Goal: Task Accomplishment & Management: Use online tool/utility

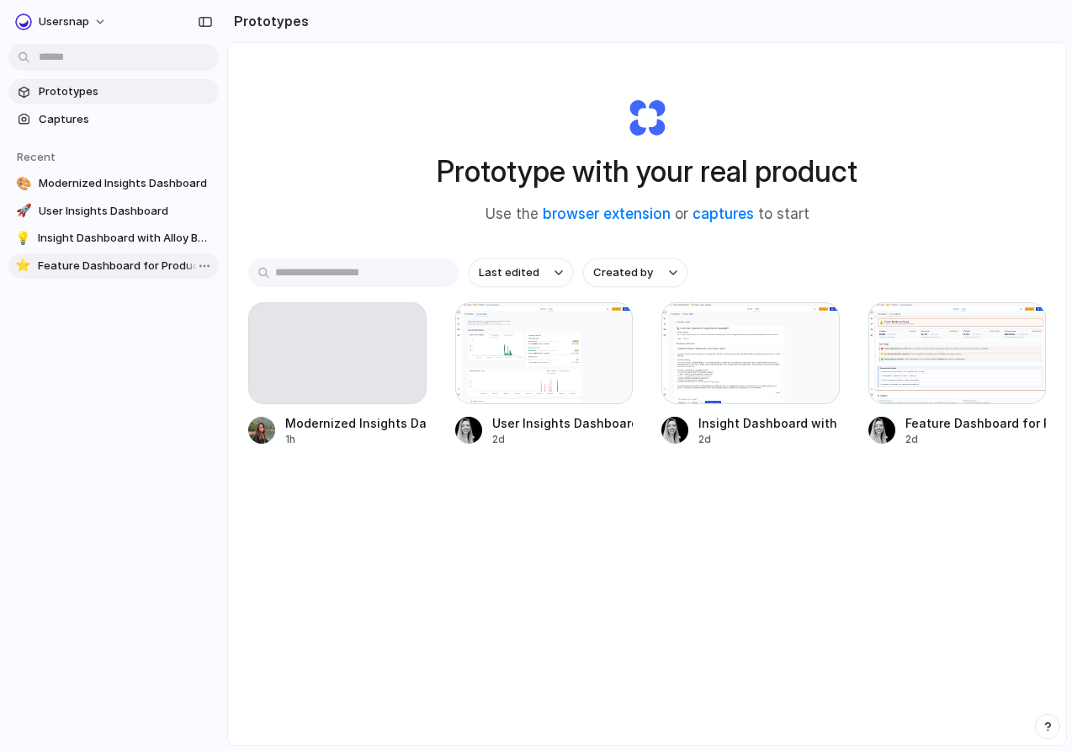
click at [90, 264] on span "Feature Dashboard for Product Insights" at bounding box center [125, 266] width 174 height 17
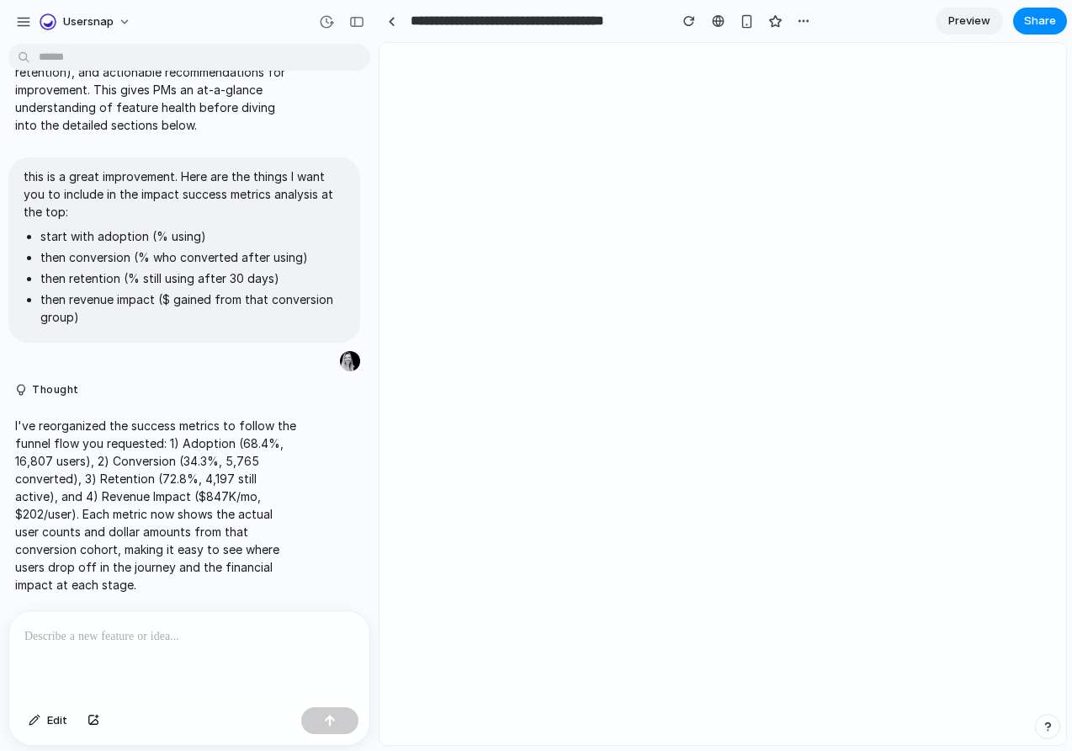
click at [349, 25] on div "button" at bounding box center [356, 22] width 15 height 12
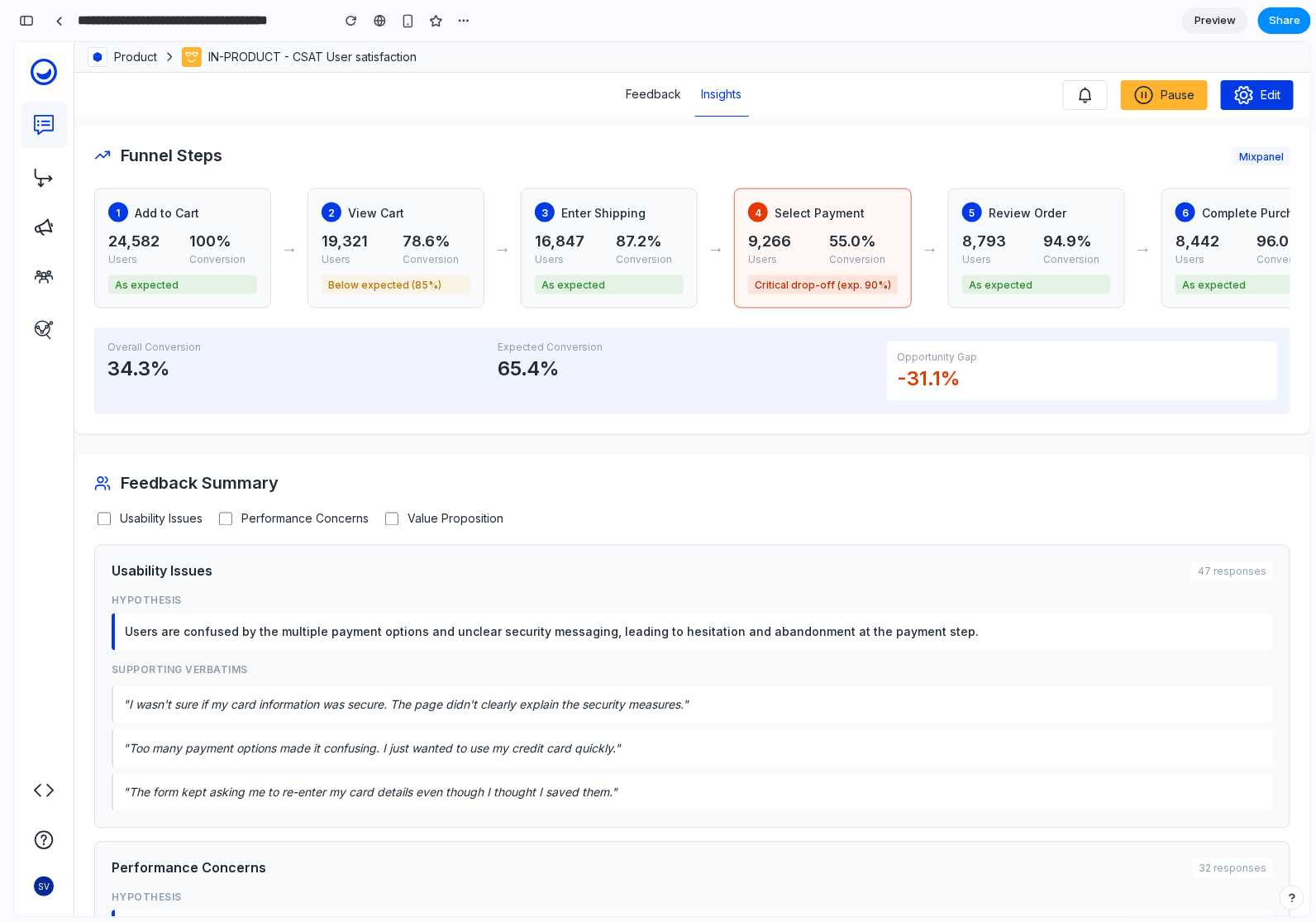
scroll to position [1385, 0]
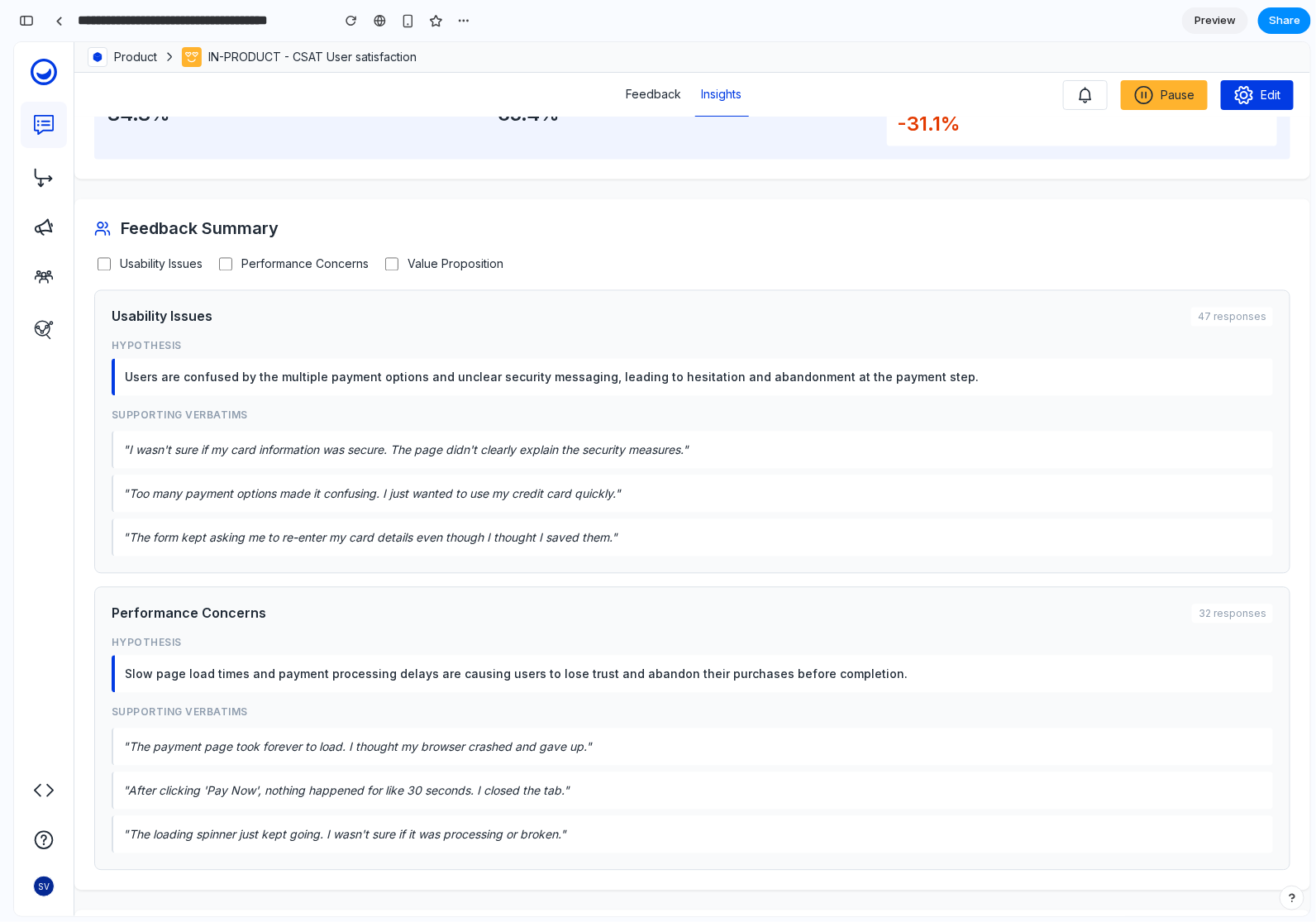
click at [435, 270] on span "Value Proposition" at bounding box center [456, 263] width 96 height 14
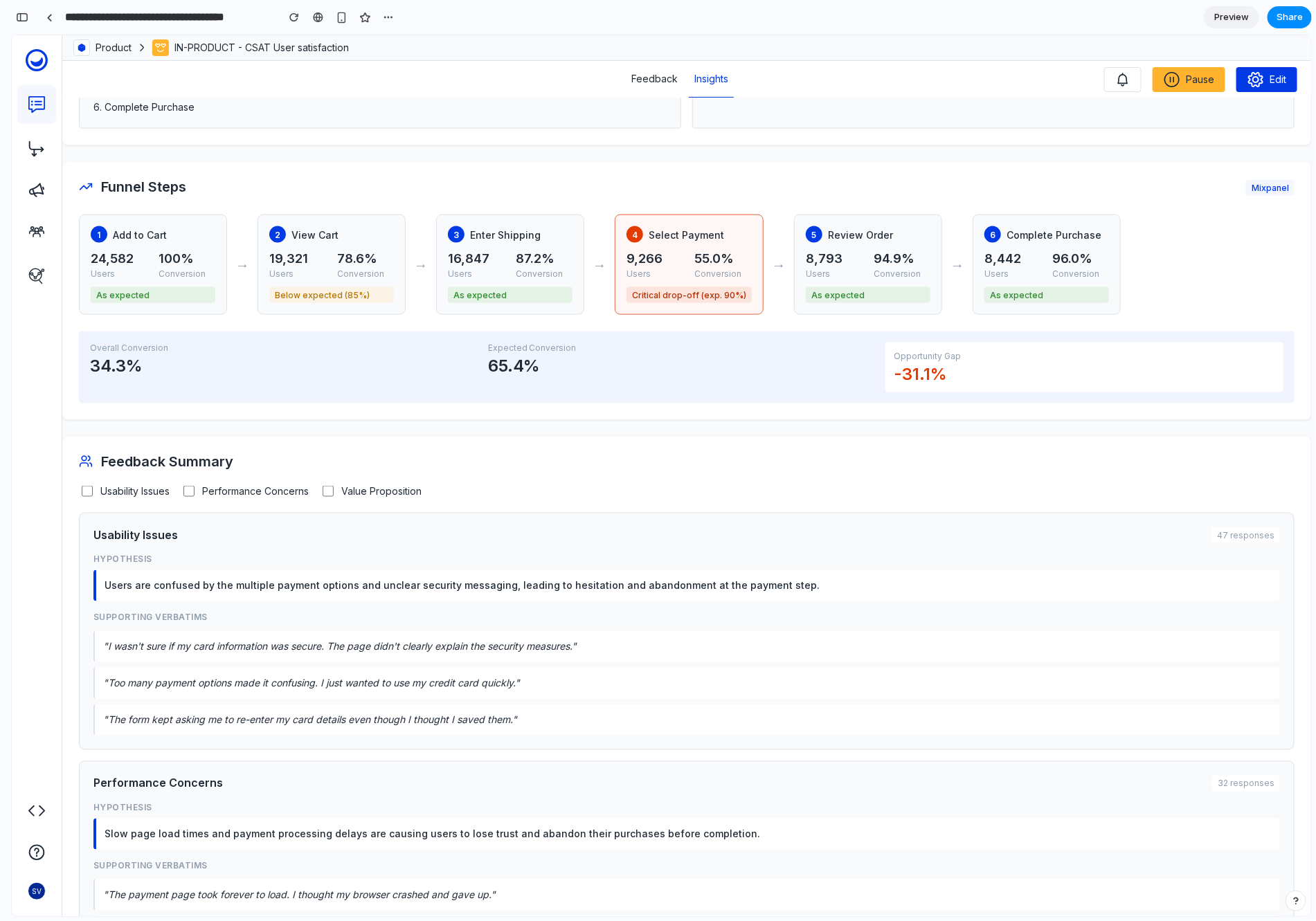
scroll to position [900, 0]
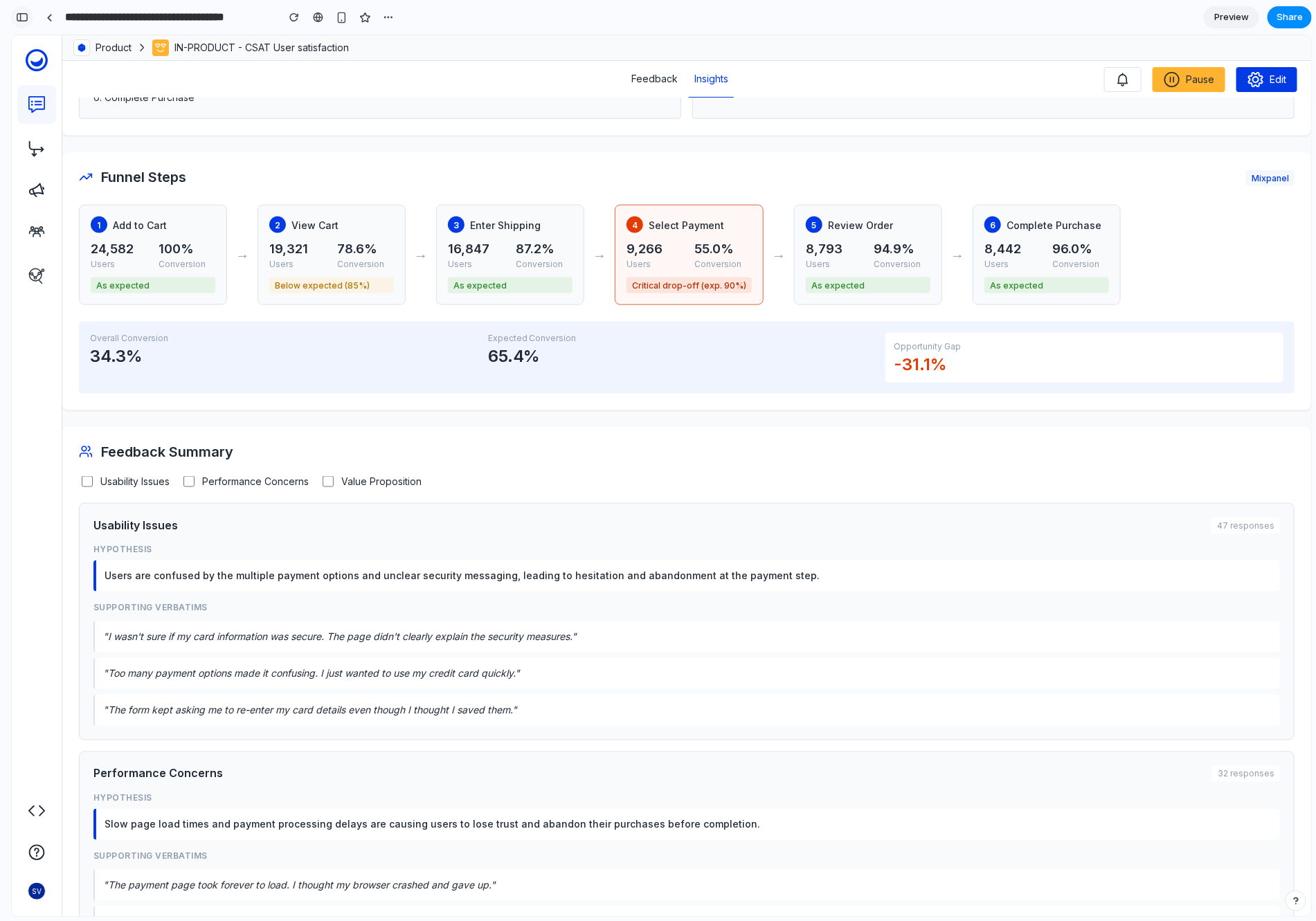
click at [16, 19] on div "button" at bounding box center [21, 17] width 12 height 10
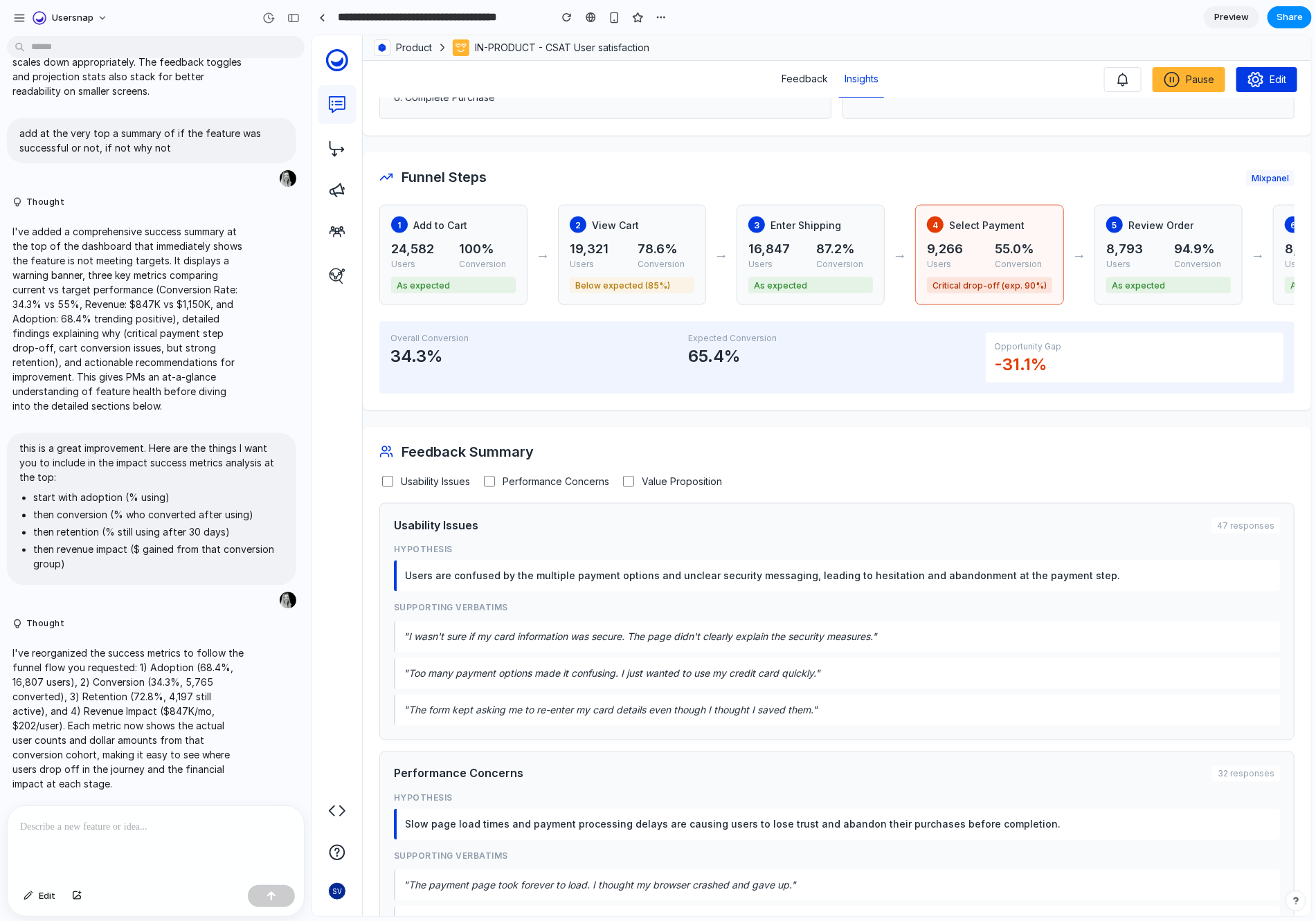
scroll to position [1156, 0]
click at [42, 617] on div at bounding box center [155, 843] width 296 height 73
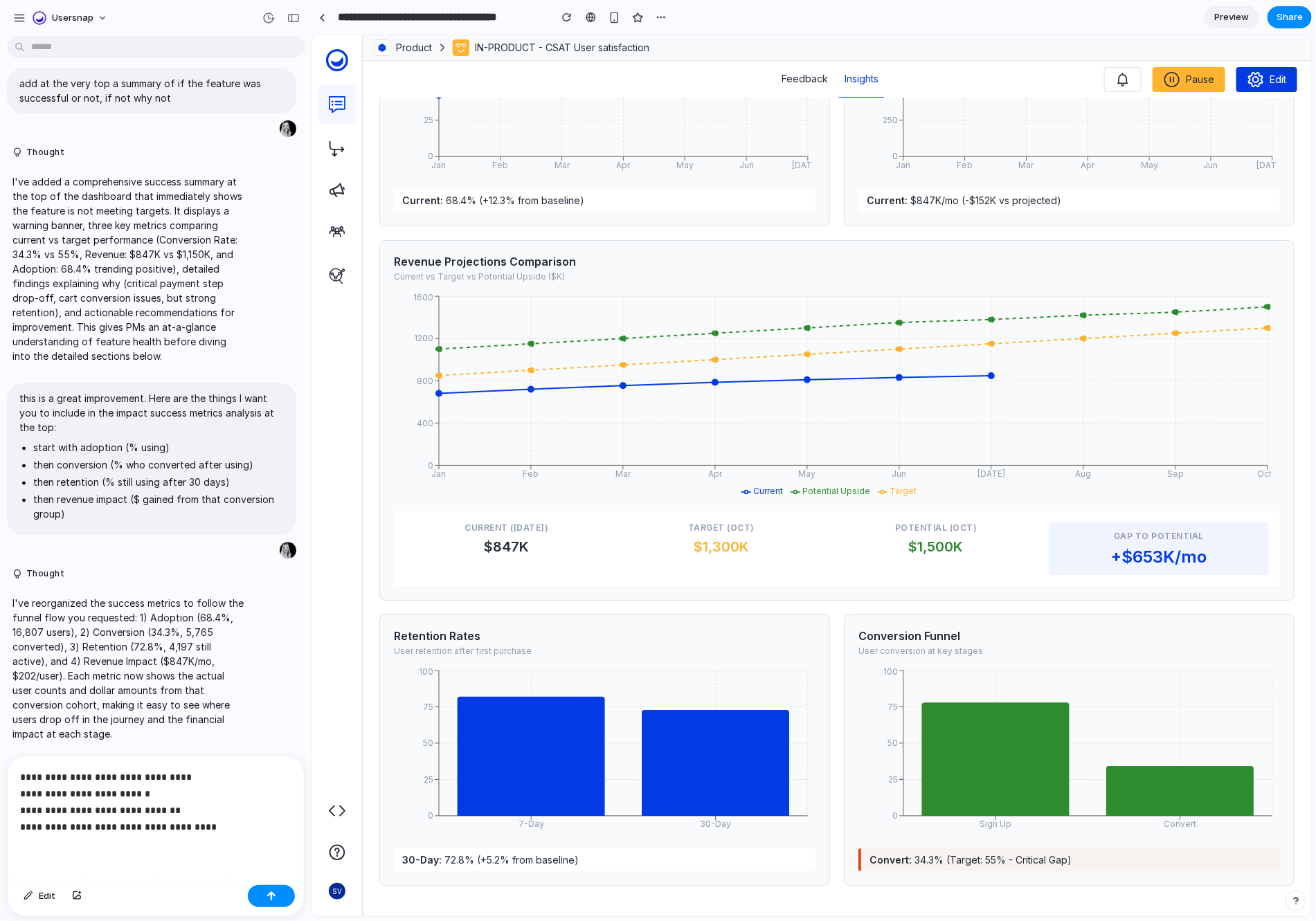
scroll to position [1223, 0]
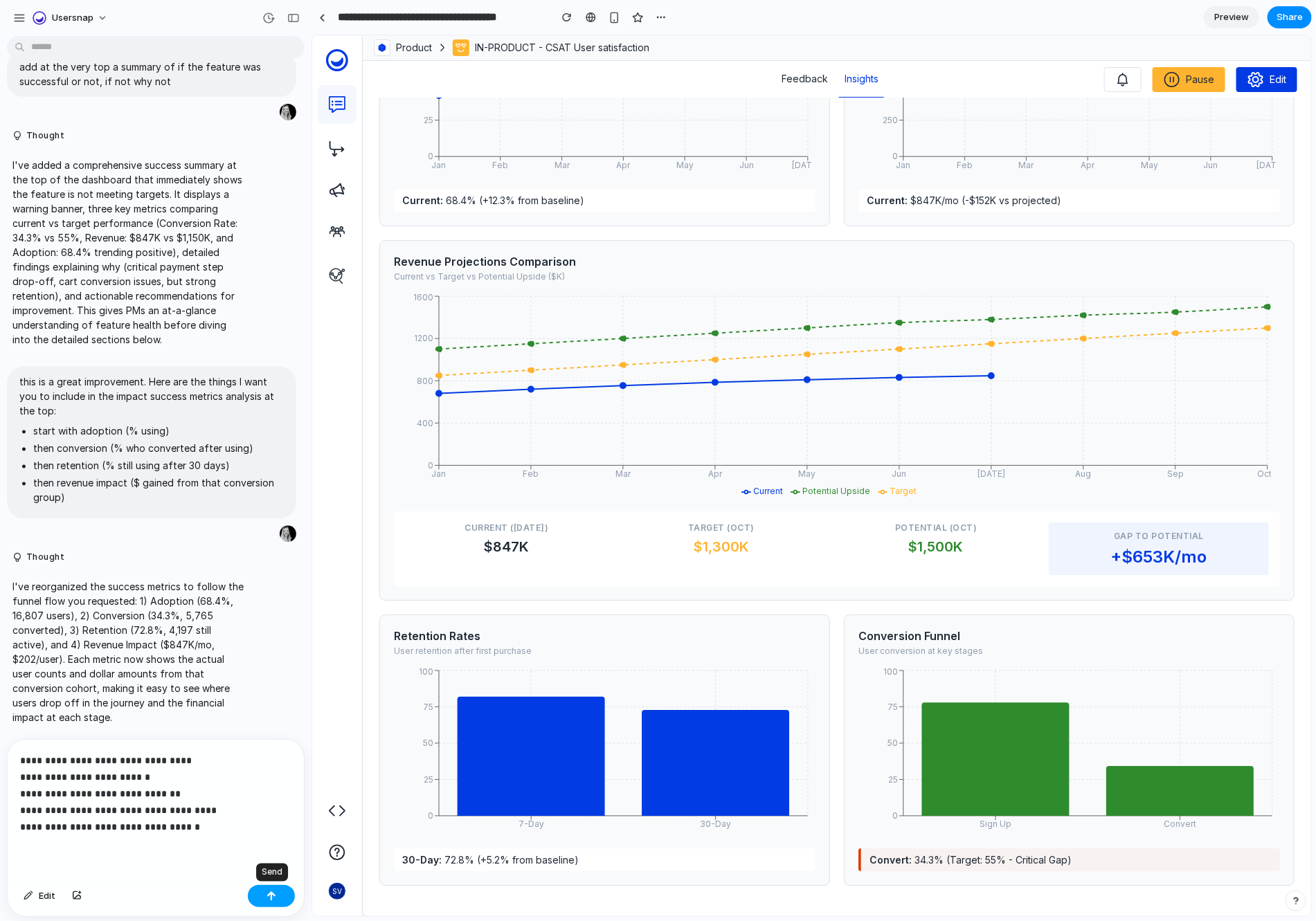
click at [273, 617] on div "button" at bounding box center [271, 896] width 10 height 10
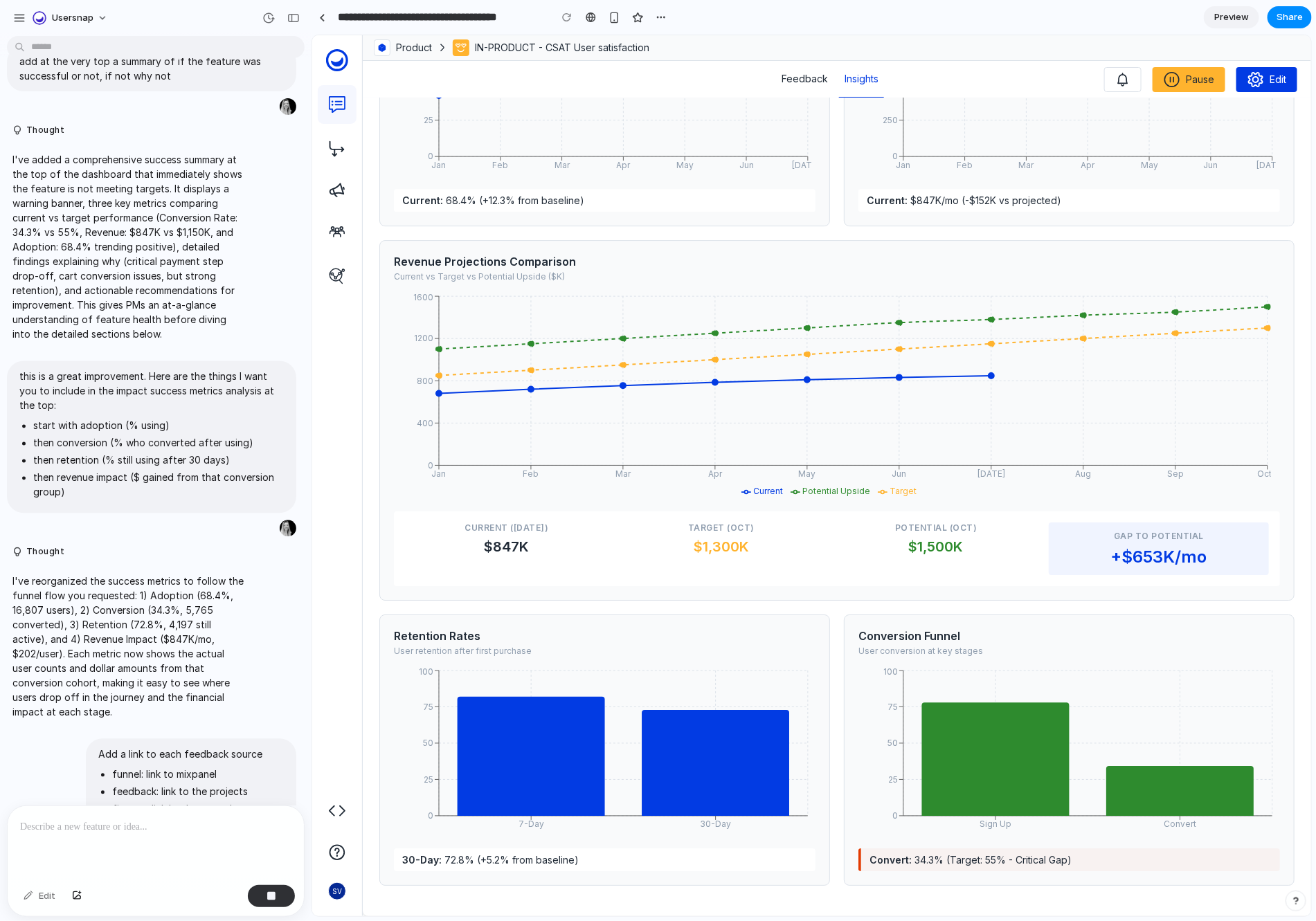
scroll to position [1331, 0]
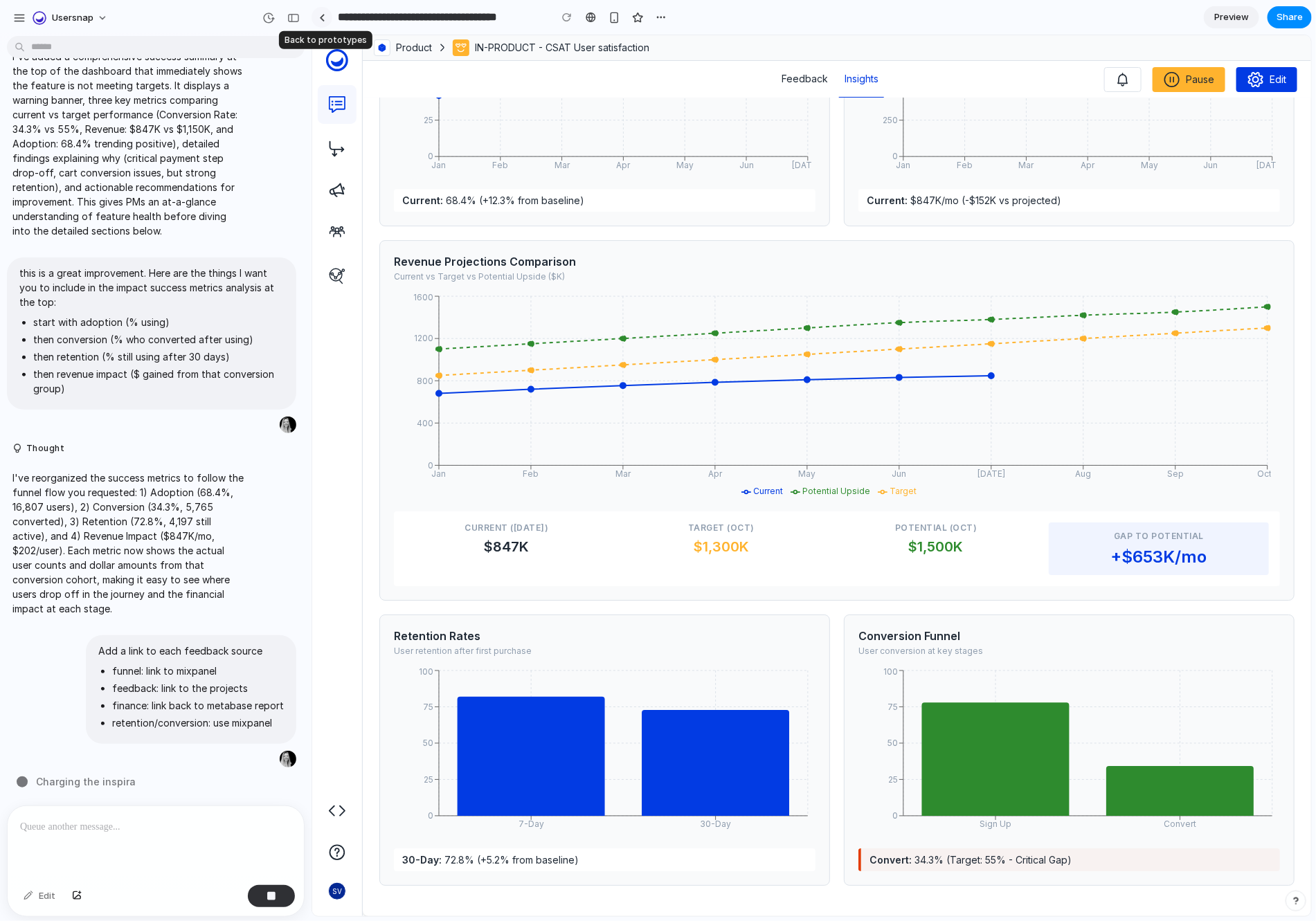
click at [323, 17] on div at bounding box center [322, 17] width 7 height 7
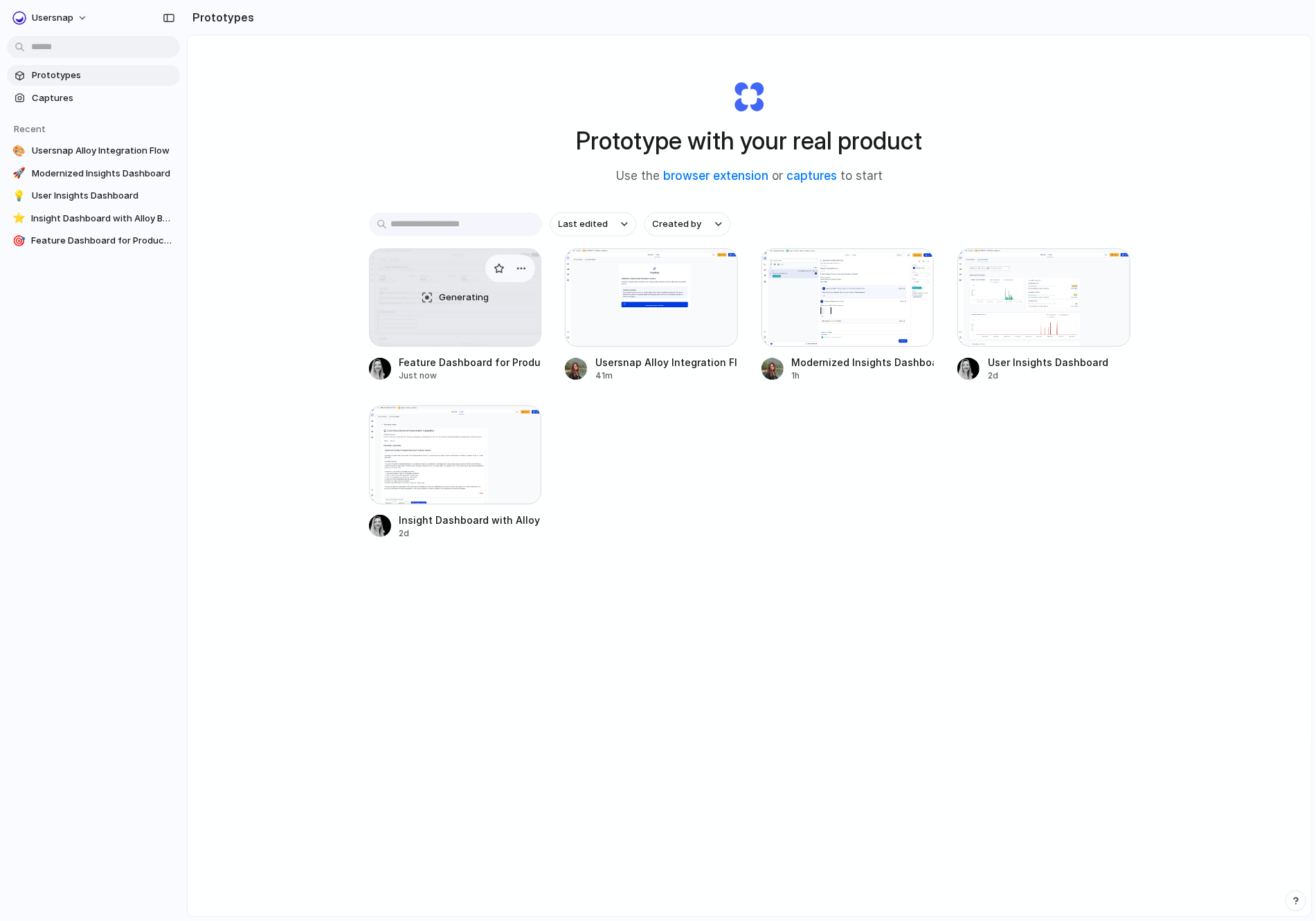
click at [420, 299] on div "Generating" at bounding box center [456, 298] width 172 height 97
